Goal: Use online tool/utility: Utilize a website feature to perform a specific function

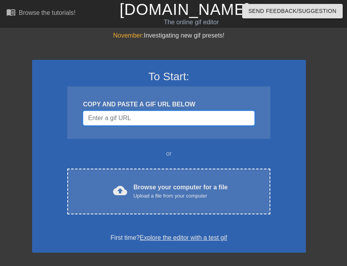
click at [119, 115] on input "Username" at bounding box center [168, 118] width 171 height 15
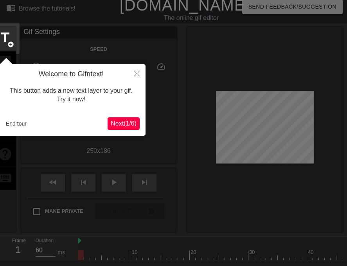
scroll to position [19, 0]
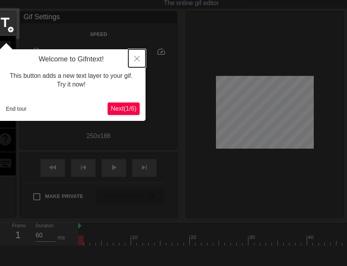
click at [135, 62] on button "Close" at bounding box center [136, 58] width 17 height 18
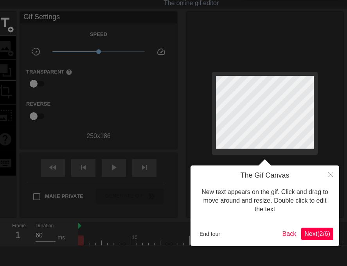
scroll to position [0, 0]
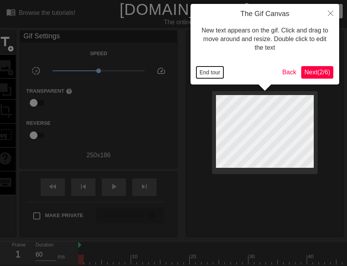
click at [223, 72] on button "End tour" at bounding box center [209, 73] width 27 height 12
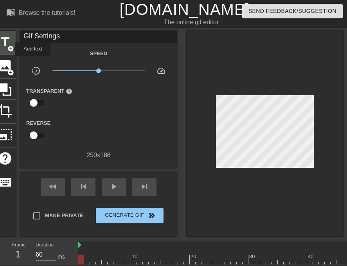
click at [10, 49] on span "add_circle" at bounding box center [10, 48] width 7 height 7
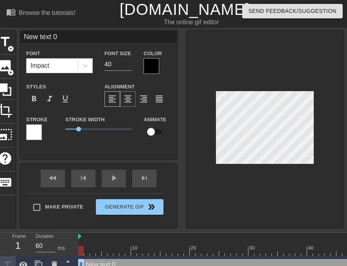
click at [127, 98] on span "format_align_center" at bounding box center [127, 98] width 9 height 9
type input "I"
type textarea "I"
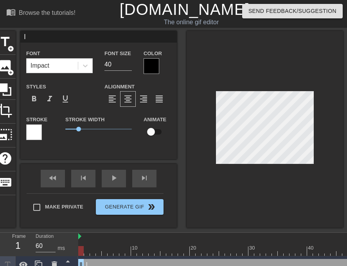
type input "I"
type textarea "I"
click at [122, 67] on input "40" at bounding box center [118, 64] width 27 height 13
type input "4"
type input "24"
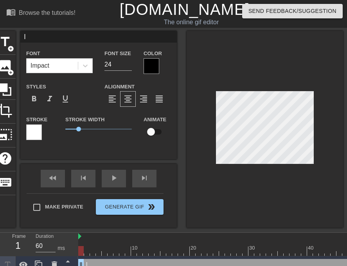
type input "I"
type textarea "I"
type input "I"
type textarea "I"
type input "I"
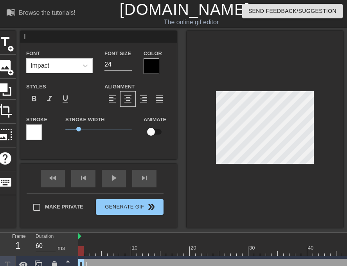
type textarea "I"
type input "I L"
type textarea "I L"
type input "I LO"
type textarea "I LO"
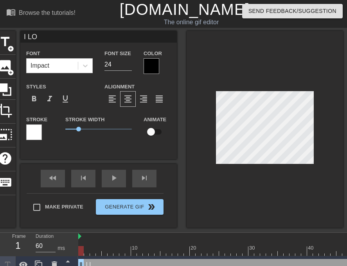
type input "I LOV"
type textarea "I LOV"
type input "I LOVE"
type textarea "I LOVE"
type input "I LOVE"
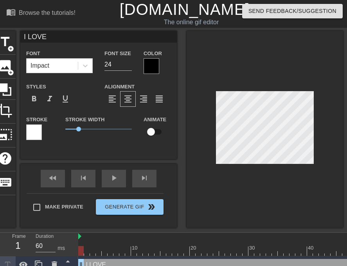
type textarea "I LOVE"
type input "I LOVE P"
type textarea "I LOVE P"
type input "I LOVE PO"
type textarea "I LOVE PO"
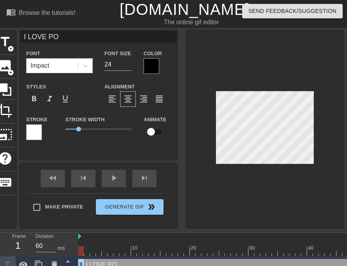
type input "I LOVE POL"
type textarea "I LOVE POL"
type input "I LOVE POLI"
type textarea "I LOVE POLI"
type input "I LOVE POLIT"
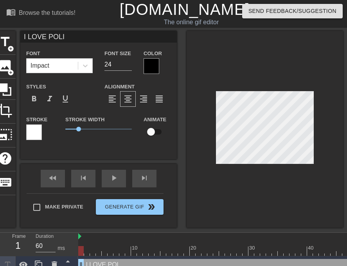
type textarea "I LOVE POLIT"
type input "I LOVE POLITI"
type textarea "I LOVE POLITI"
type input "I LOVE POLITIC"
type textarea "I LOVE POLITIC"
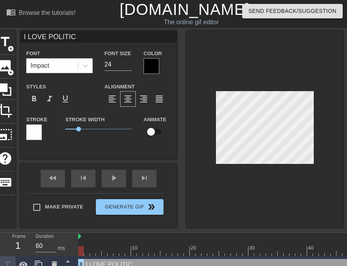
type input "I LOVE POLITICA"
type textarea "I LOVE POLITICA"
type input "I LOVE POLITICAL"
type textarea "I LOVE POLITICAL"
type input "I LOVE POLITICAL"
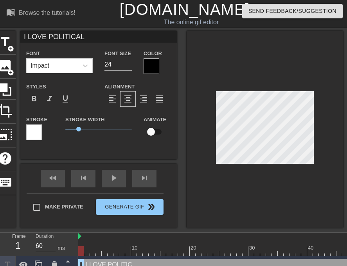
type textarea "I LOVE POLITICAL"
type input "I LOVE POLITICAL V"
type textarea "I LOVE POLITICAL V"
type input "I LOVE POLITICAL VI"
type textarea "I LOVE POLITICAL VI"
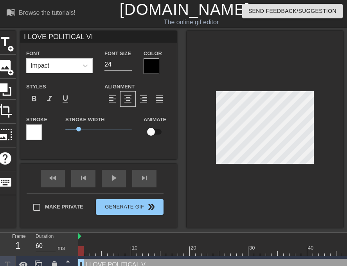
type input "I LOVE POLITICAL VIO"
type textarea "I LOVE POLITICAL VIO"
type input "I LOVE POLITICAL VIOL"
type textarea "I LOVE POLITICAL VIOL"
type input "I LOVE POLITICAL VIOLE"
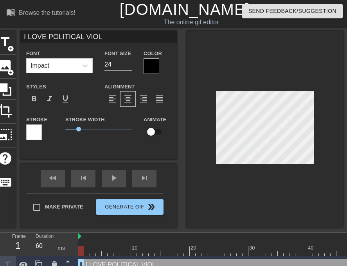
type textarea "I LOVE POLITICAL VIOLE"
type input "I LOVE POLITICAL VIOLEN"
type textarea "I LOVE POLITICAL VIOLEN"
type input "I LOVE POLITICAL VIOLENC"
type textarea "I LOVE POLITICAL VIOLENC"
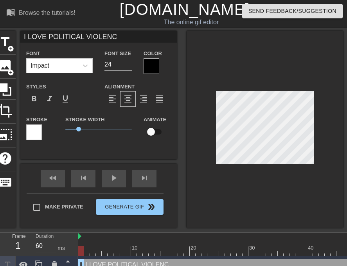
type input "I LOVE POLITICAL VIOLENCE"
type textarea "I LOVE POLITICAL VIOLENCE"
type input "I LOVE POLITICAL VIOLENCE!"
type textarea "I LOVE POLITICAL VIOLENCE!"
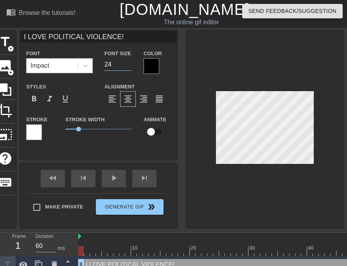
click at [114, 64] on input "24" at bounding box center [118, 64] width 27 height 13
type input "22"
click at [153, 69] on div at bounding box center [152, 66] width 16 height 16
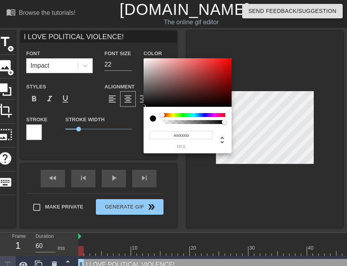
type input "0"
drag, startPoint x: 181, startPoint y: 121, endPoint x: 142, endPoint y: 120, distance: 38.4
click at [142, 120] on div "0 r 0 g 0 b 0 a" at bounding box center [173, 133] width 347 height 266
type input "1"
drag, startPoint x: 164, startPoint y: 121, endPoint x: 262, endPoint y: 124, distance: 97.9
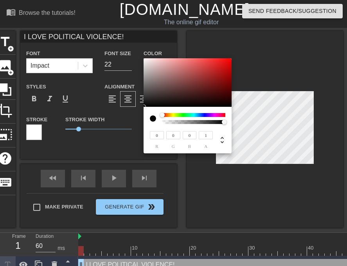
click at [262, 124] on div "0 r 0 g 0 b 1 a" at bounding box center [173, 133] width 347 height 266
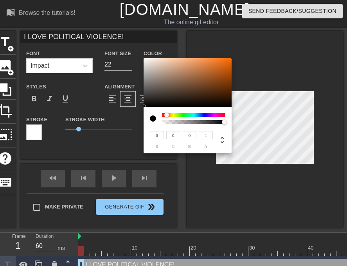
type input "8"
type input "14"
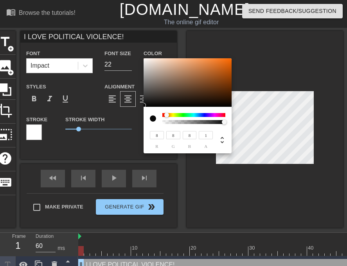
type input "14"
click at [146, 102] on div at bounding box center [143, 104] width 5 height 5
type input "152"
type input "142"
type input "134"
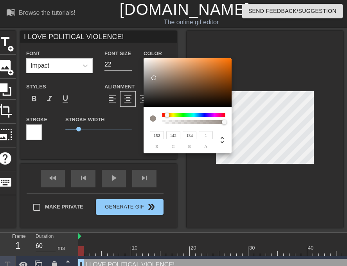
type input "177"
type input "168"
type input "161"
type input "179"
type input "170"
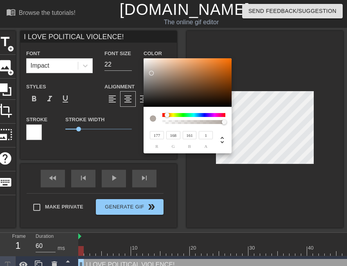
type input "164"
type input "197"
type input "190"
type input "185"
type input "216"
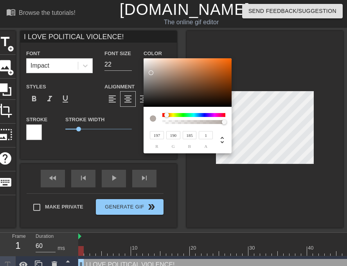
type input "211"
type input "207"
type input "234"
type input "231"
type input "228"
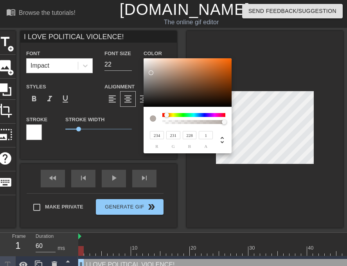
type input "243"
type input "240"
type input "238"
type input "251"
type input "117"
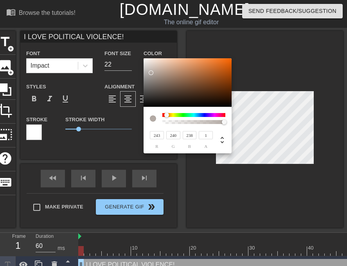
type input "28"
type input "253"
type input "185"
type input "141"
type input "255"
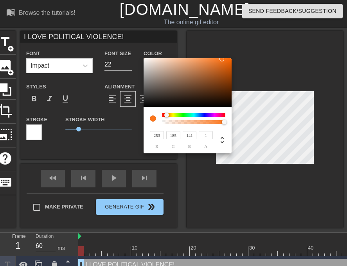
type input "255"
drag, startPoint x: 151, startPoint y: 73, endPoint x: 137, endPoint y: 53, distance: 25.0
click at [137, 53] on div "255 r 255 g 255 b 1 a" at bounding box center [173, 133] width 347 height 266
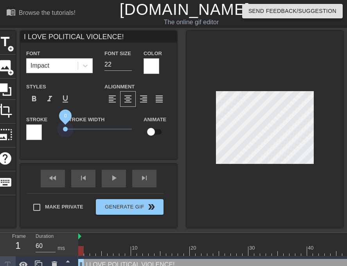
drag, startPoint x: 80, startPoint y: 129, endPoint x: 61, endPoint y: 129, distance: 19.2
click at [61, 129] on div "Stroke Width 0" at bounding box center [98, 131] width 78 height 32
click at [130, 97] on span "format_align_center" at bounding box center [127, 98] width 9 height 9
click at [146, 98] on span "format_align_right" at bounding box center [143, 98] width 9 height 9
click at [124, 101] on span "format_align_center" at bounding box center [127, 98] width 9 height 9
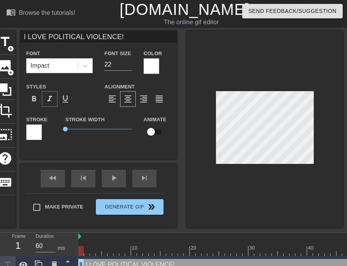
click at [49, 101] on span "format_italic" at bounding box center [49, 98] width 9 height 9
click at [37, 102] on span "format_bold" at bounding box center [33, 98] width 9 height 9
click at [48, 102] on span "format_italic" at bounding box center [49, 98] width 9 height 9
click at [36, 102] on span "format_bold" at bounding box center [33, 98] width 9 height 9
click at [122, 149] on div "I LOVE POLITICAL VIOLENCE! Font Impact Font Size 22 Color Styles format_bold fo…" at bounding box center [98, 95] width 157 height 128
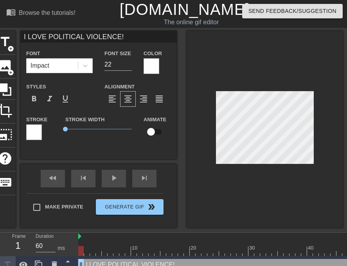
scroll to position [9, 0]
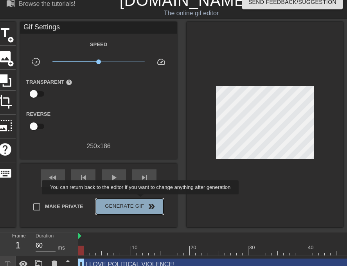
click at [146, 200] on button "Generate Gif double_arrow" at bounding box center [130, 207] width 68 height 16
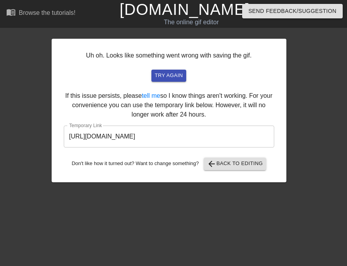
click at [166, 142] on input "[URL][DOMAIN_NAME]" at bounding box center [169, 137] width 211 height 22
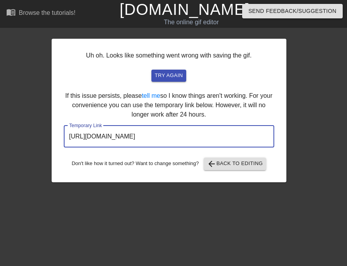
click at [166, 142] on input "[URL][DOMAIN_NAME]" at bounding box center [169, 137] width 211 height 22
